Goal: Obtain resource: Download file/media

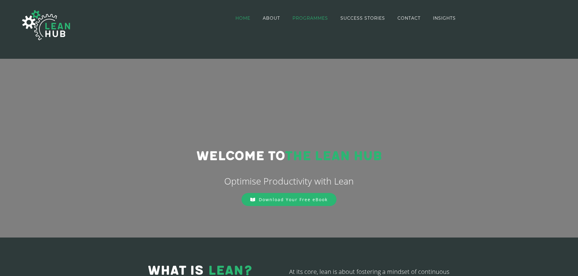
click at [313, 16] on span "PROGRAMMES" at bounding box center [309, 18] width 35 height 4
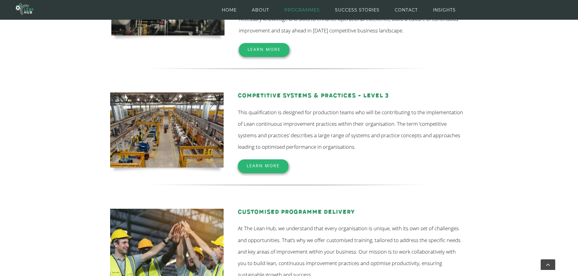
scroll to position [190, 0]
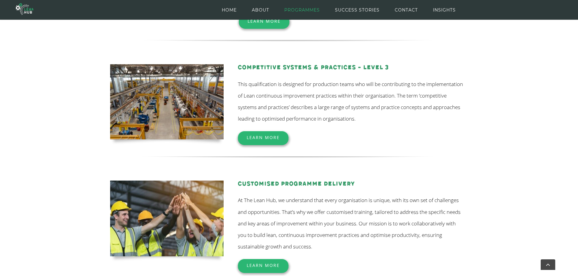
click at [274, 137] on span "Learn More" at bounding box center [263, 138] width 33 height 6
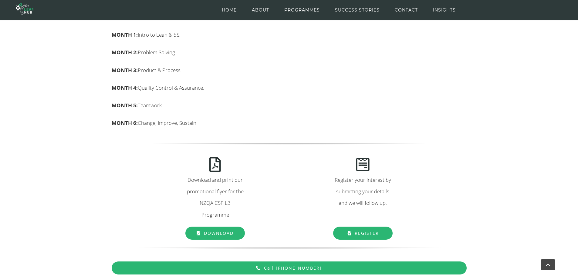
scroll to position [493, 0]
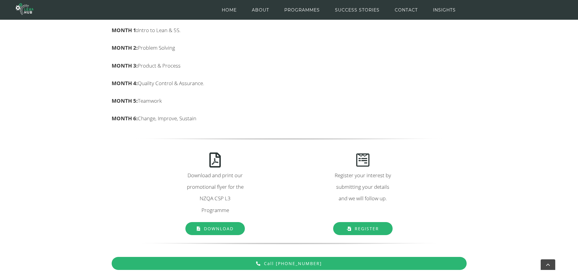
click at [213, 225] on link "Download" at bounding box center [215, 228] width 60 height 13
